Goal: Information Seeking & Learning: Learn about a topic

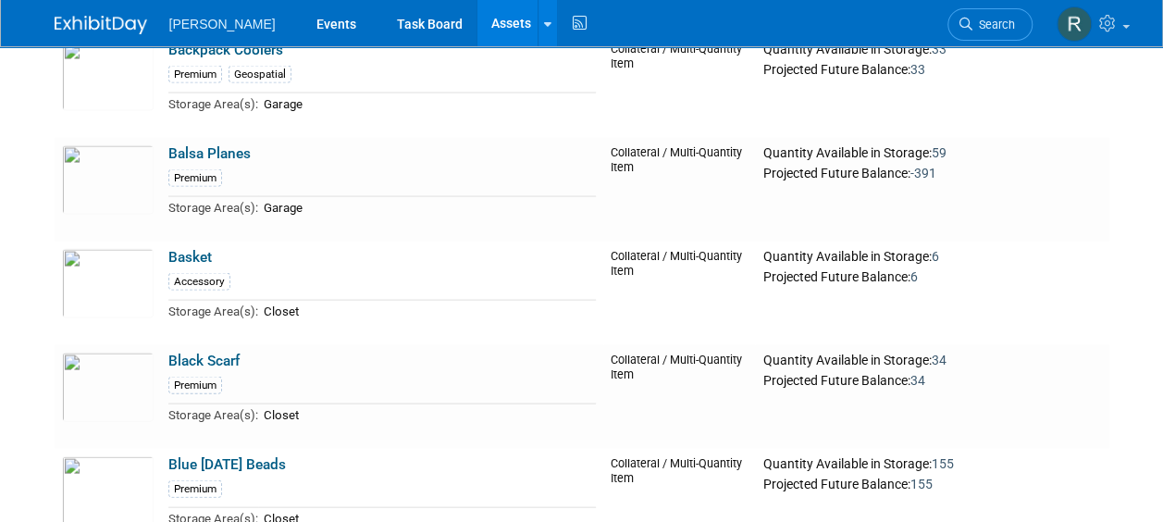
scroll to position [5274, 0]
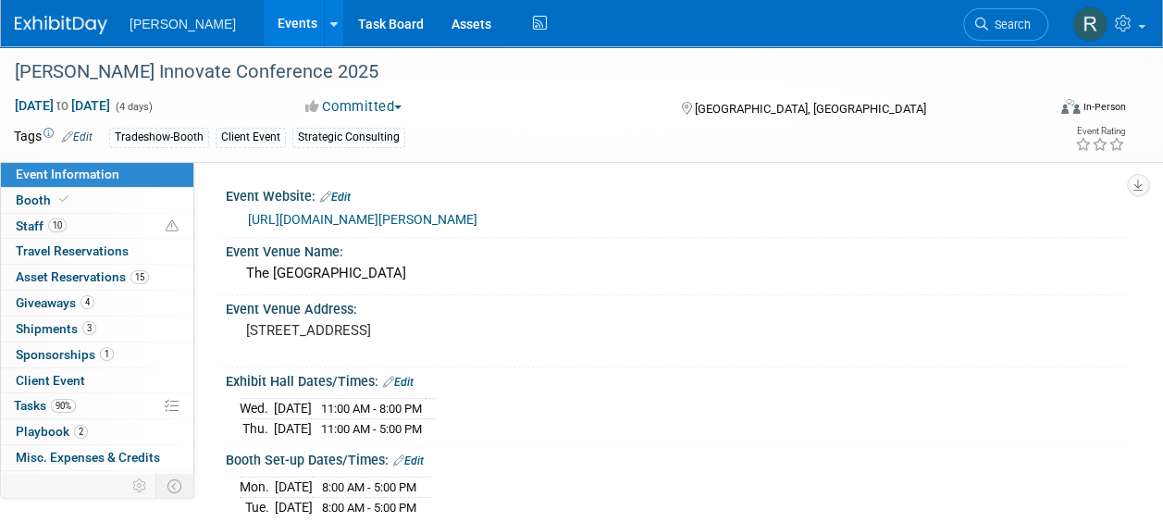
click at [996, 22] on span "Search" at bounding box center [1009, 25] width 43 height 14
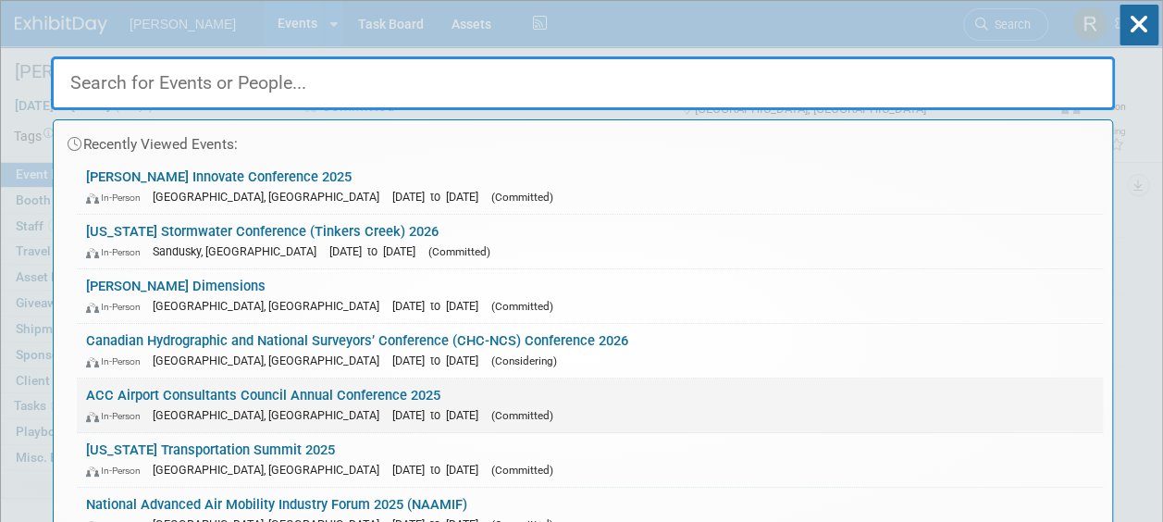
click at [235, 400] on link "ACC Airport Consultants Council Annual Conference 2025 In-Person Philadelphia, …" at bounding box center [590, 405] width 1026 height 54
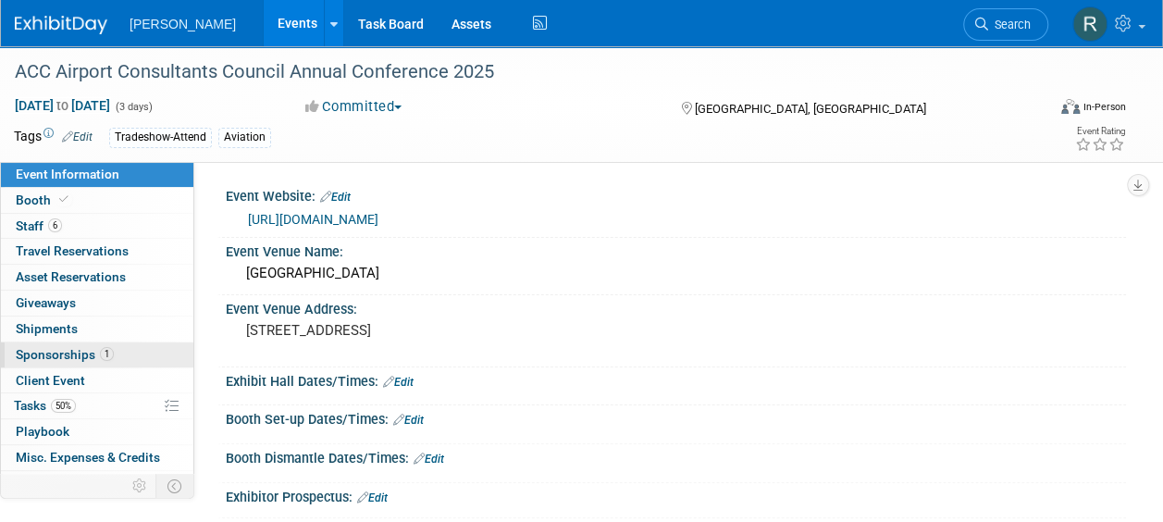
click at [56, 355] on span "Sponsorships 1" at bounding box center [65, 354] width 98 height 15
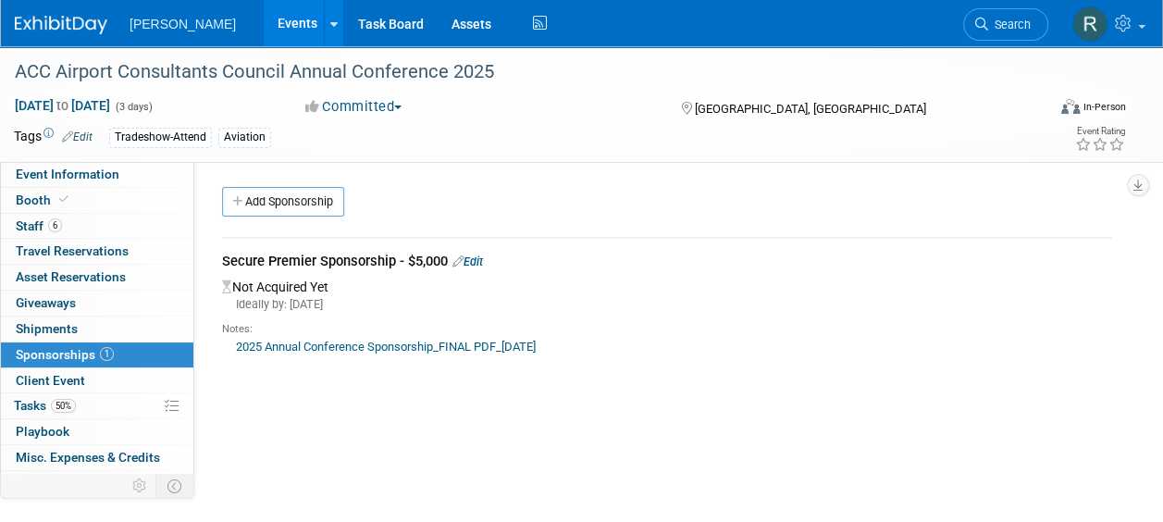
click at [352, 344] on link "2025 Annual Conference Sponsorship_FINAL PDF_8.20.25" at bounding box center [386, 347] width 300 height 14
click at [78, 217] on link "6 Staff 6" at bounding box center [97, 226] width 192 height 25
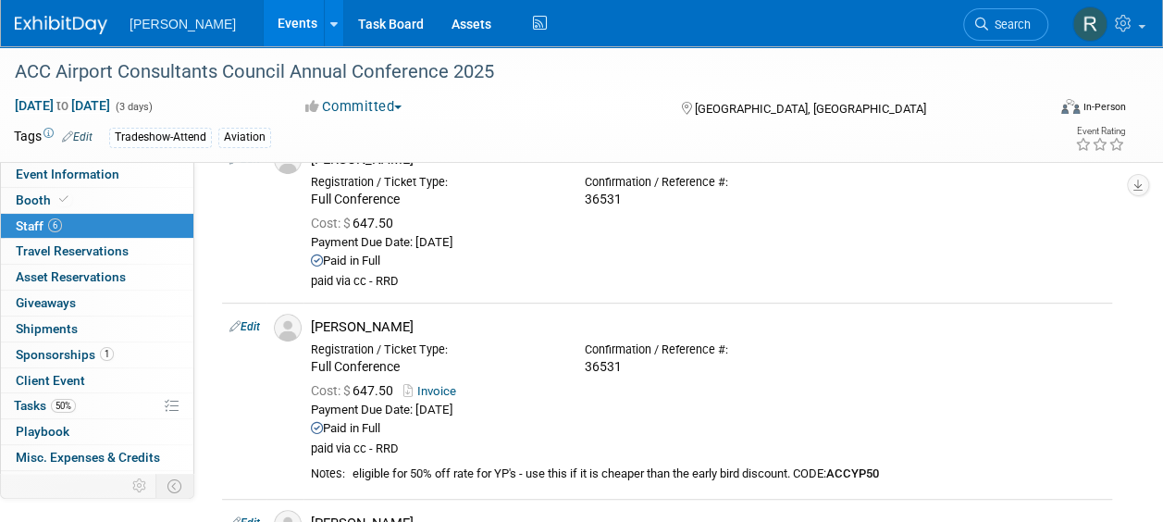
scroll to position [278, 0]
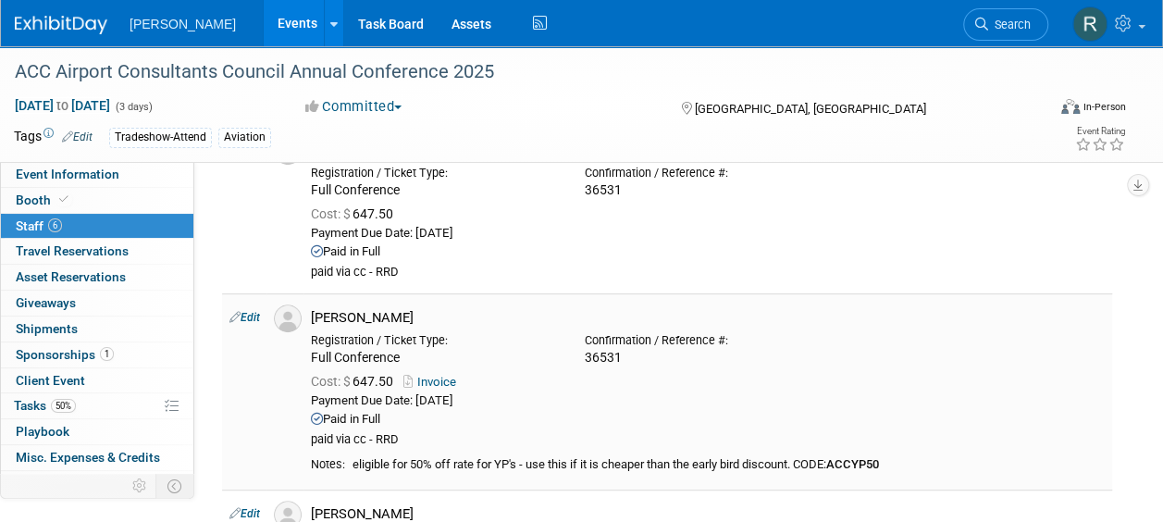
drag, startPoint x: 315, startPoint y: 311, endPoint x: 392, endPoint y: 318, distance: 78.1
click at [392, 318] on div "[PERSON_NAME]" at bounding box center [708, 318] width 794 height 18
copy div "[PERSON_NAME]"
